Goal: Task Accomplishment & Management: Manage account settings

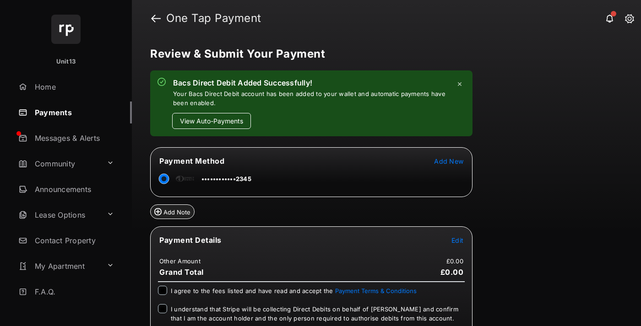
click at [211, 121] on button "View Auto-Payments" at bounding box center [211, 121] width 79 height 16
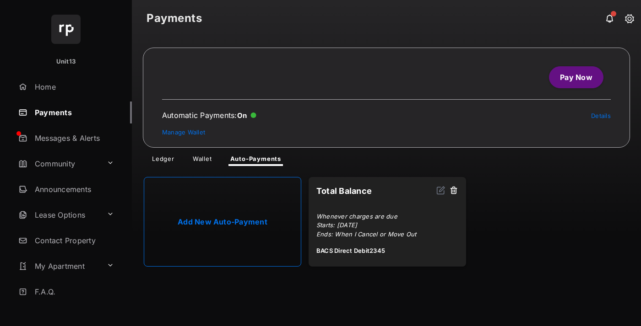
click at [183, 132] on link "Manage Wallet" at bounding box center [183, 132] width 43 height 7
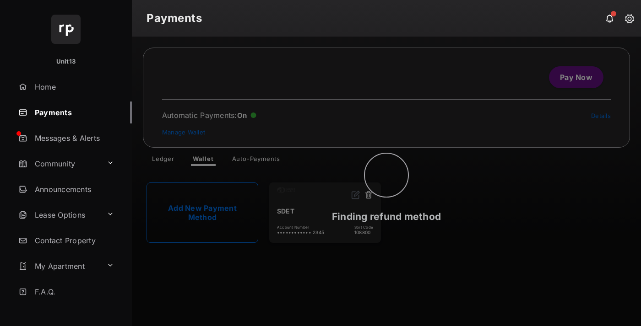
click at [368, 195] on button at bounding box center [368, 195] width 9 height 11
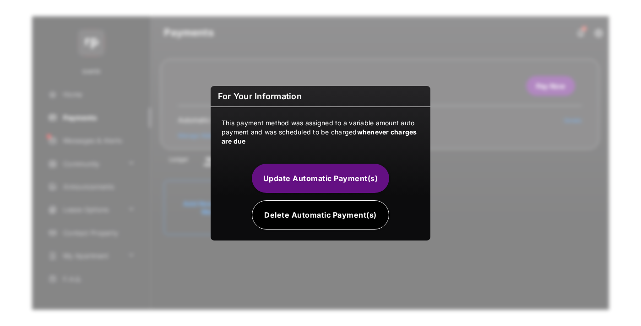
click at [320, 215] on button "Delete Automatic Payment(s)" at bounding box center [320, 214] width 137 height 29
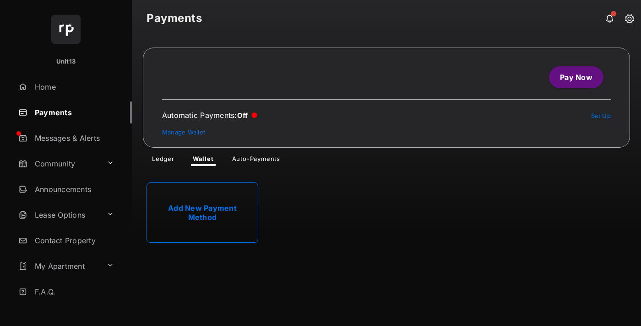
click at [202, 213] on link "Add New Payment Method" at bounding box center [202, 213] width 112 height 60
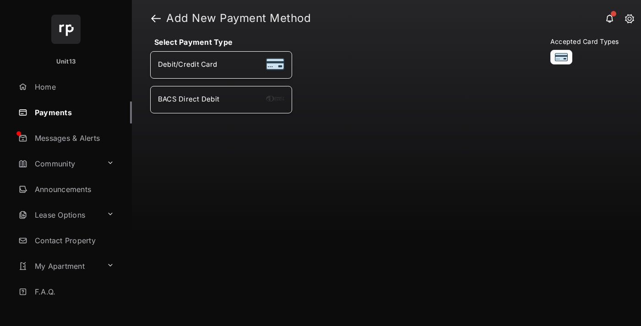
click at [221, 100] on div "BACS Direct Debit" at bounding box center [221, 100] width 126 height 12
